Goal: Information Seeking & Learning: Learn about a topic

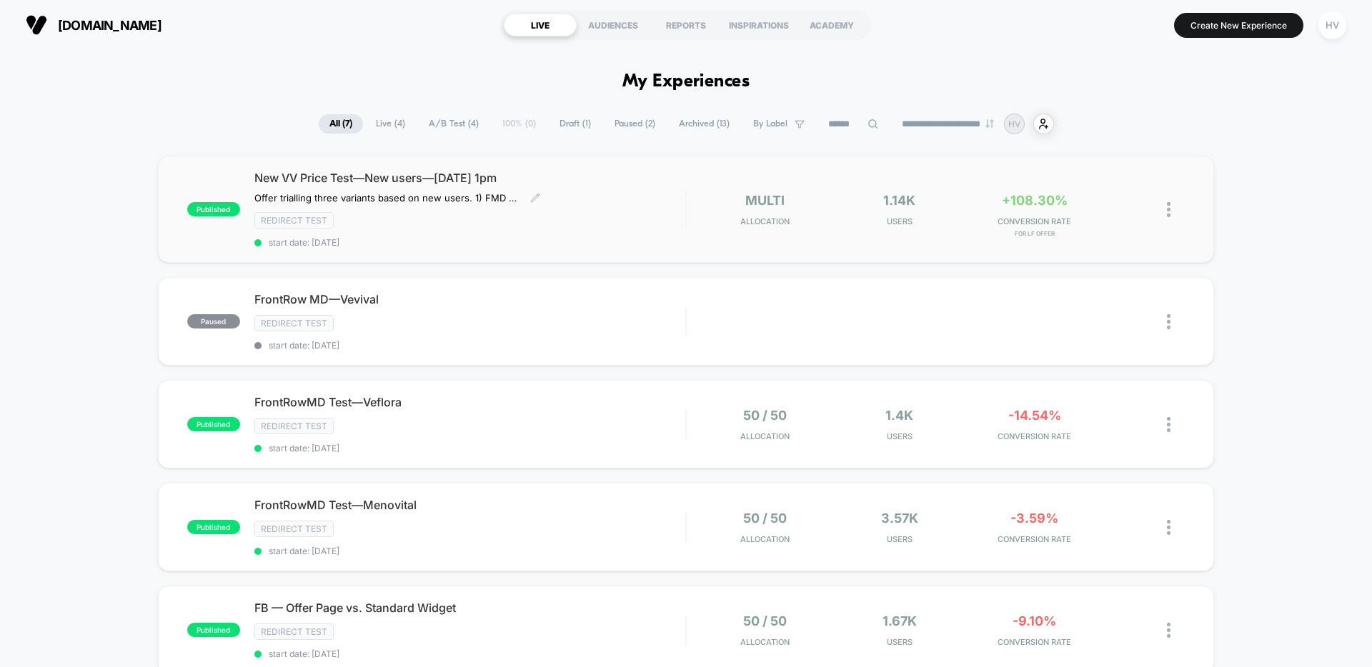
click at [637, 185] on span "New VV Price Test—New users—[DATE] 1pm" at bounding box center [469, 178] width 431 height 14
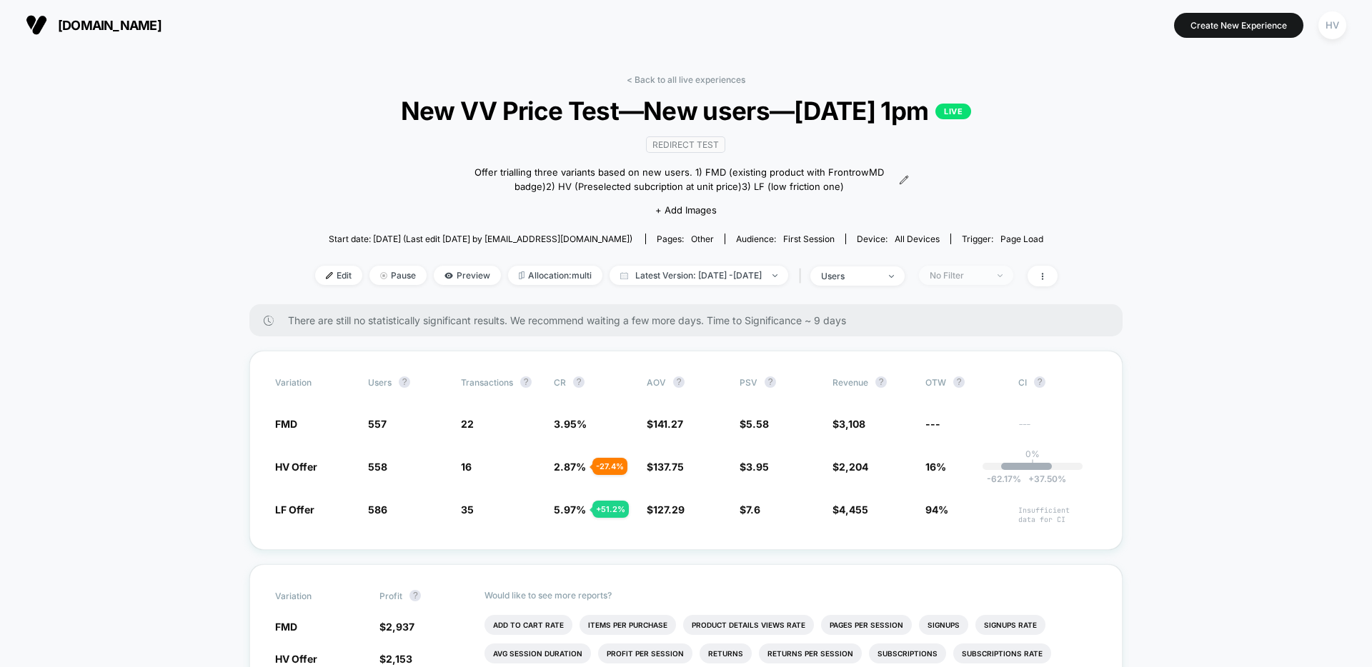
click at [985, 276] on div "No Filter" at bounding box center [958, 275] width 57 height 11
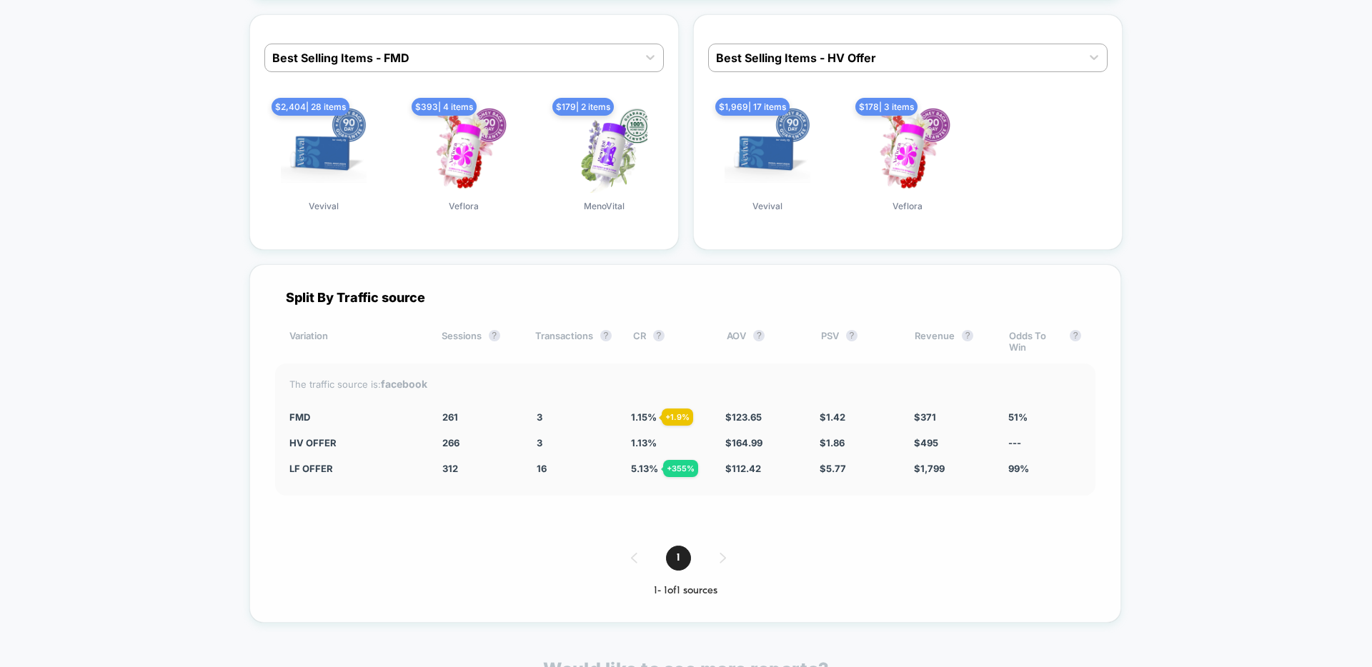
scroll to position [2024, 0]
click at [919, 502] on div "Split By Traffic source Variation Sessions ? Transactions ? CR ? AOV ? PSV ? Re…" at bounding box center [685, 444] width 872 height 359
click at [414, 387] on strong "facebook" at bounding box center [404, 385] width 46 height 12
click at [569, 543] on div "Split By Traffic source Variation Sessions ? Transactions ? CR ? AOV ? PSV ? Re…" at bounding box center [685, 444] width 872 height 359
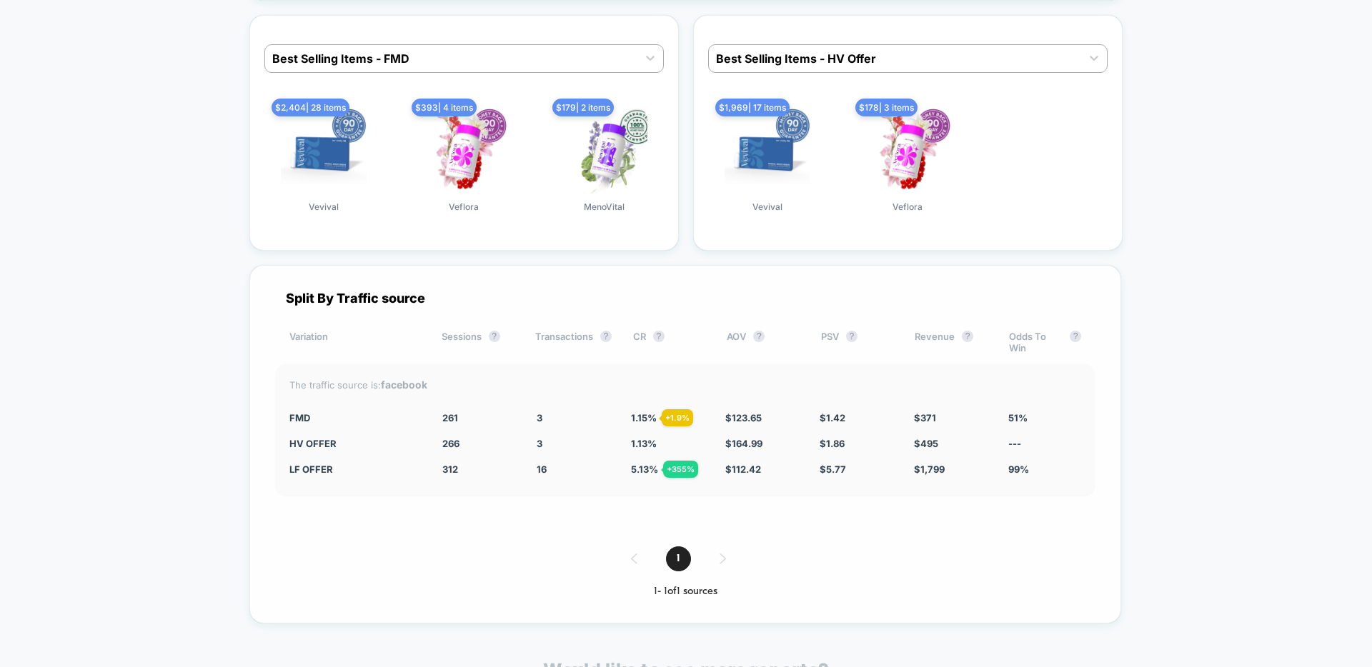
click at [561, 531] on div "Split By Traffic source Variation Sessions ? Transactions ? CR ? AOV ? PSV ? Re…" at bounding box center [685, 444] width 872 height 359
click at [270, 412] on div "Split By Traffic source Variation Sessions ? Transactions ? CR ? AOV ? PSV ? Re…" at bounding box center [685, 444] width 872 height 359
click at [815, 360] on div "Split By Traffic source Variation Sessions ? Transactions ? CR ? AOV ? PSV ? Re…" at bounding box center [685, 444] width 872 height 359
